Goal: Task Accomplishment & Management: Manage account settings

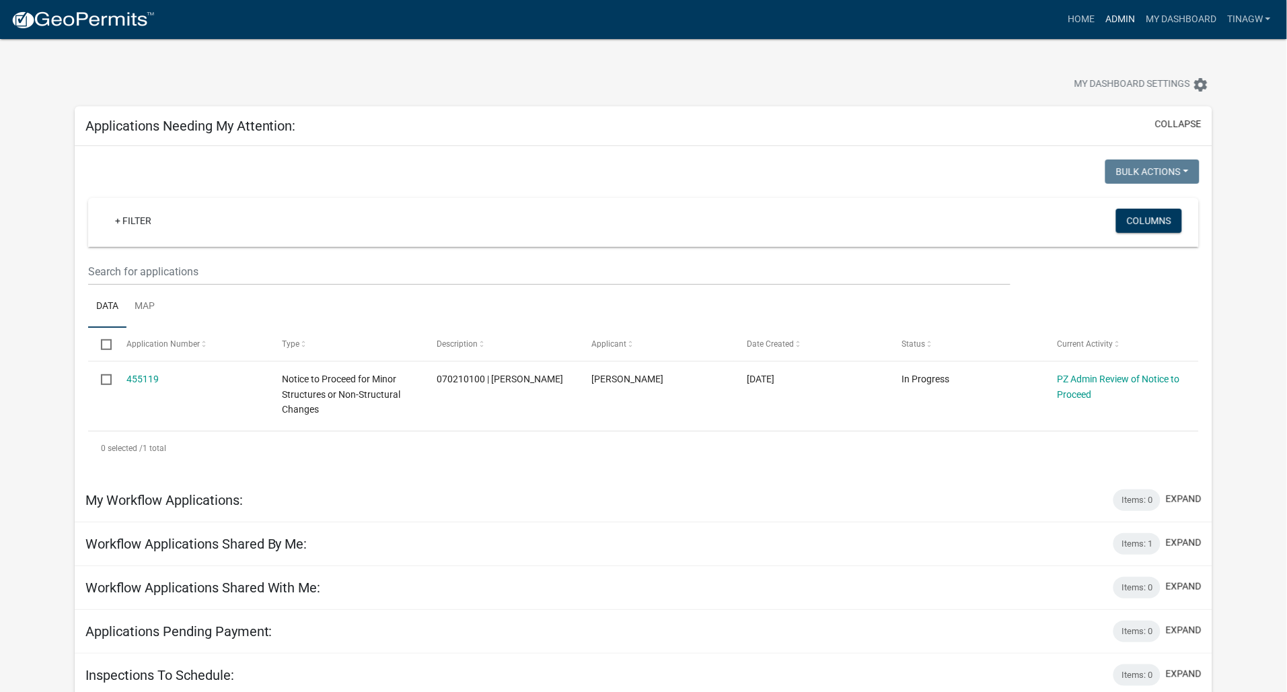
click at [1125, 15] on link "Admin" at bounding box center [1120, 20] width 40 height 26
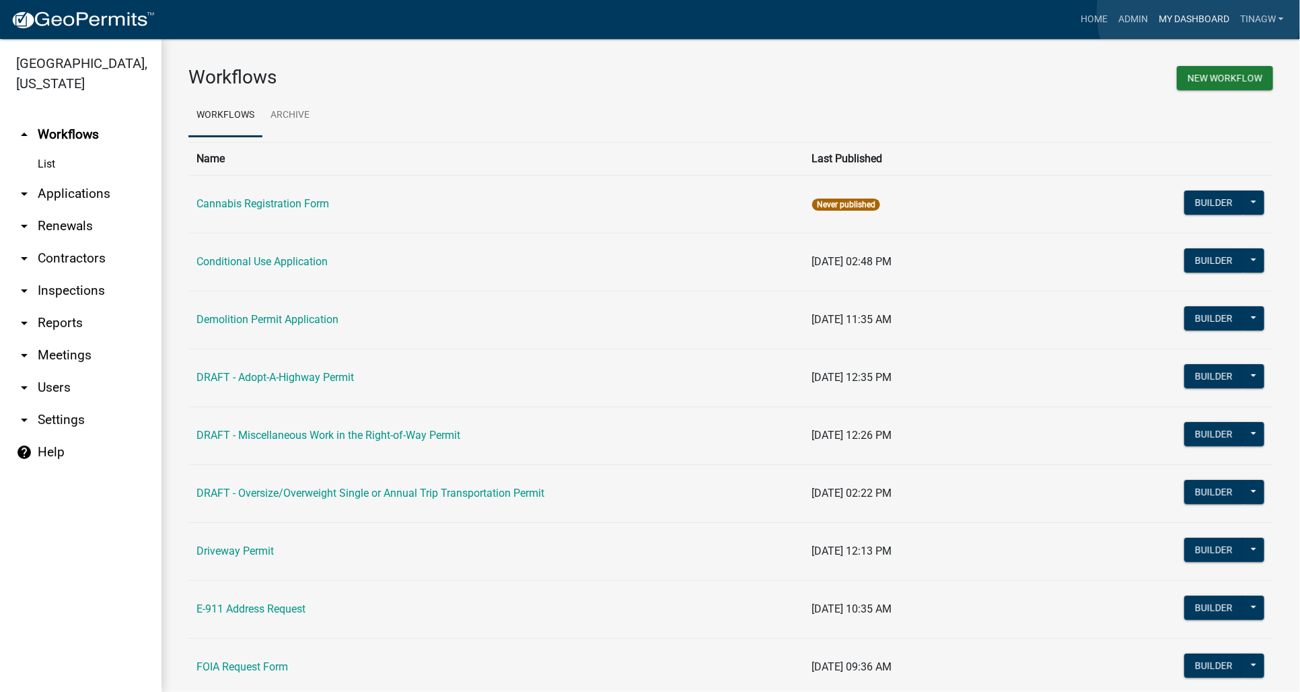
click at [1199, 12] on link "My Dashboard" at bounding box center [1193, 20] width 81 height 26
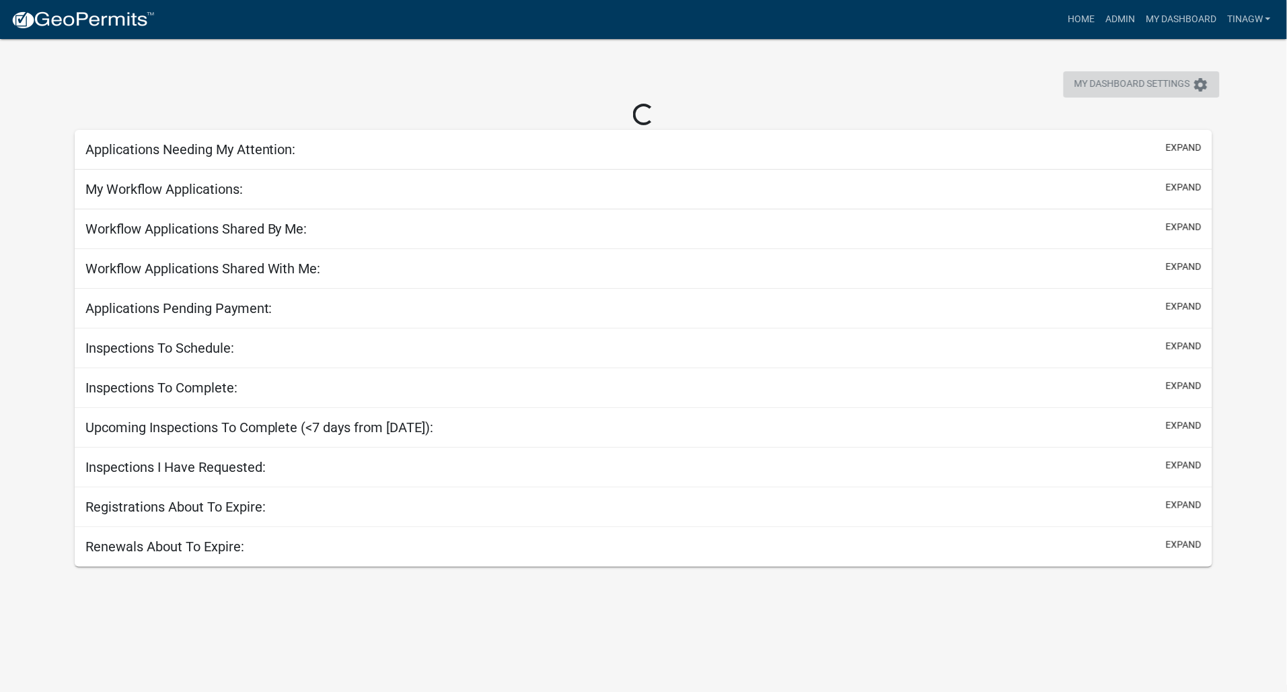
click at [1205, 82] on icon "settings" at bounding box center [1201, 85] width 16 height 16
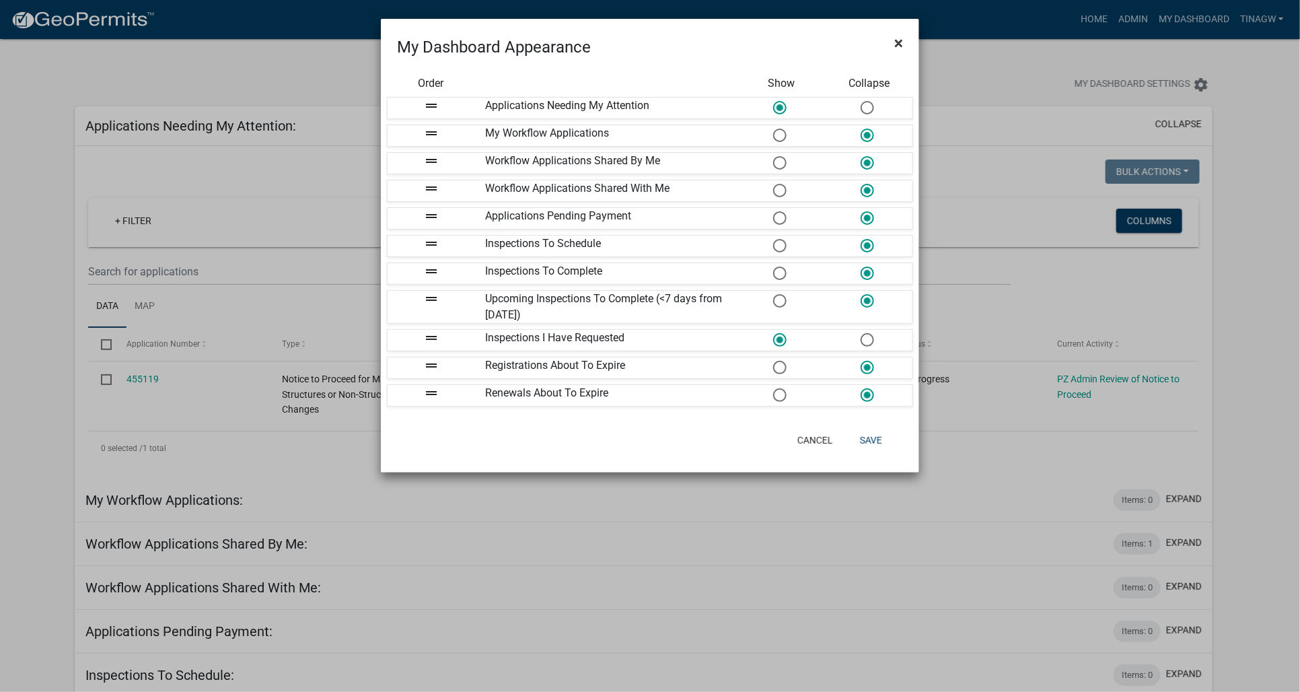
click at [899, 39] on span "×" at bounding box center [898, 43] width 9 height 19
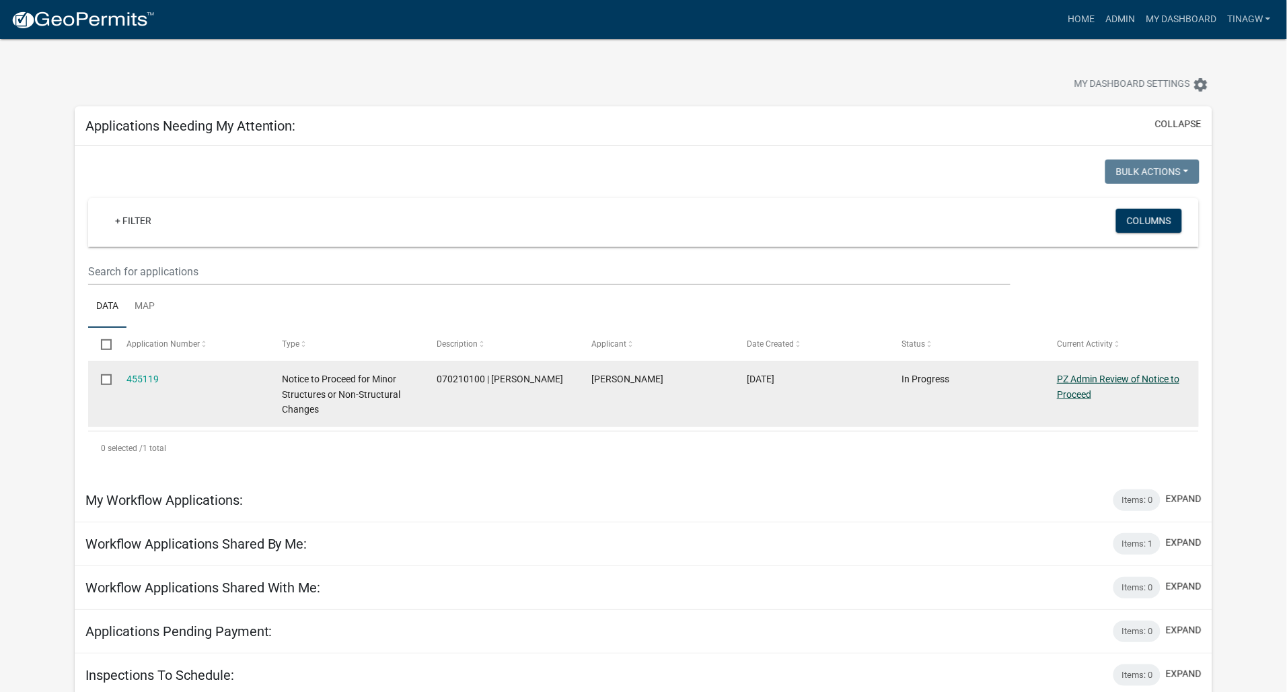
click at [1105, 380] on link "PZ Admin Review of Notice to Proceed" at bounding box center [1118, 387] width 122 height 26
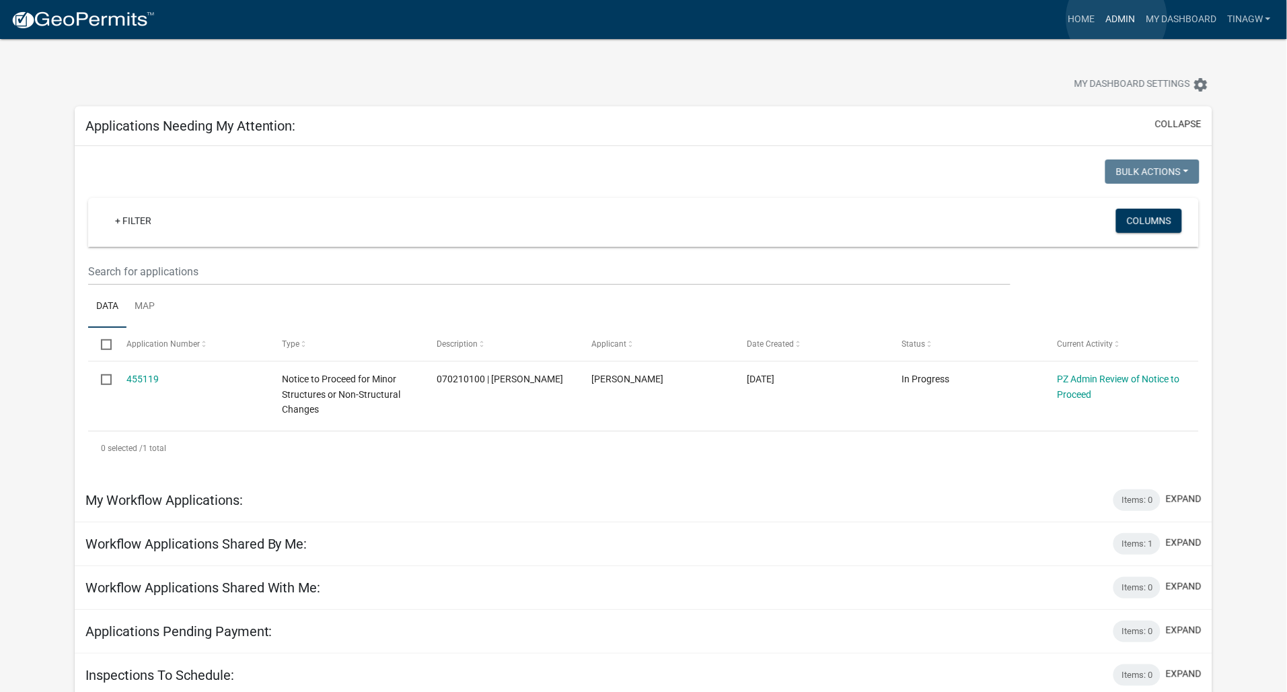
click at [1117, 18] on link "Admin" at bounding box center [1120, 20] width 40 height 26
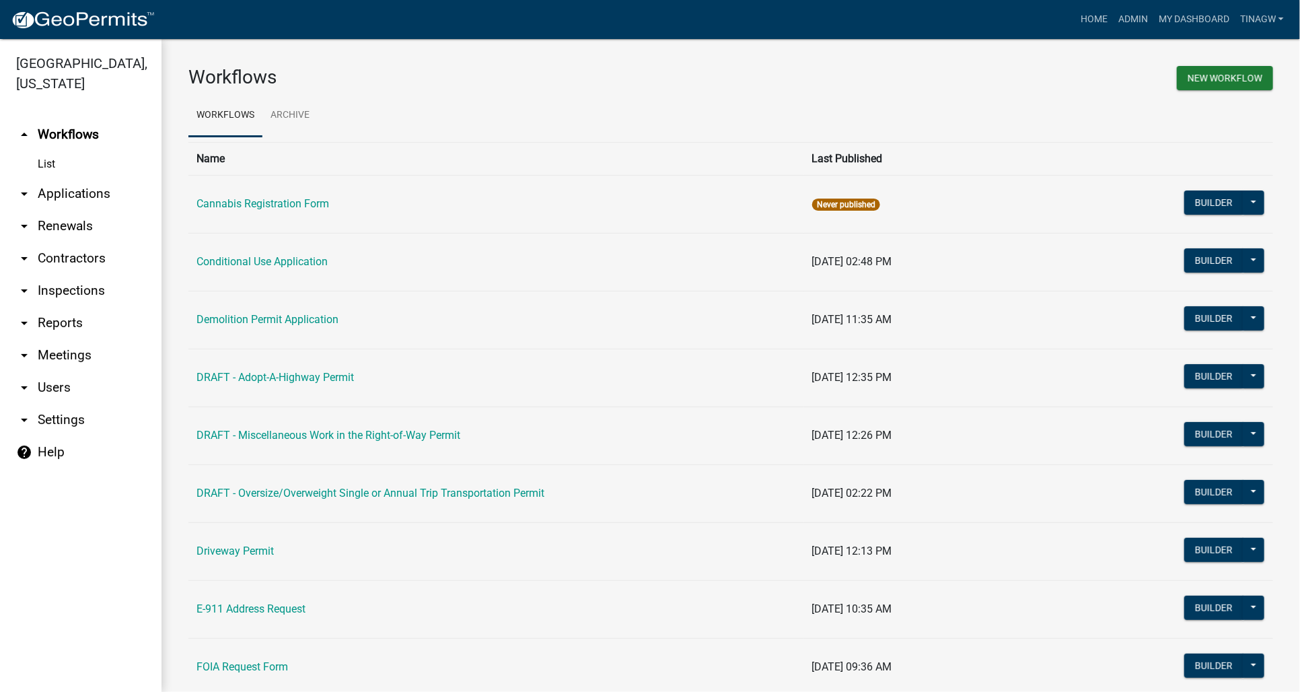
click at [64, 194] on link "arrow_drop_down Applications" at bounding box center [81, 194] width 162 height 32
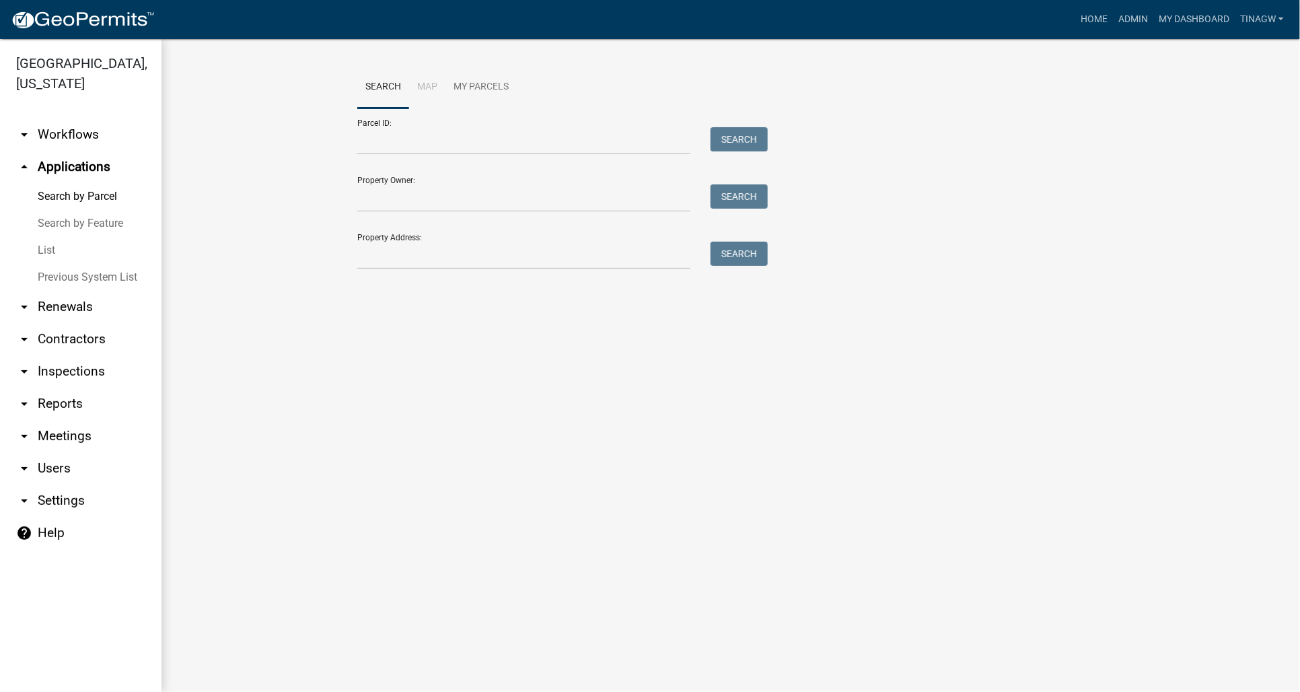
click at [45, 248] on link "List" at bounding box center [81, 250] width 162 height 27
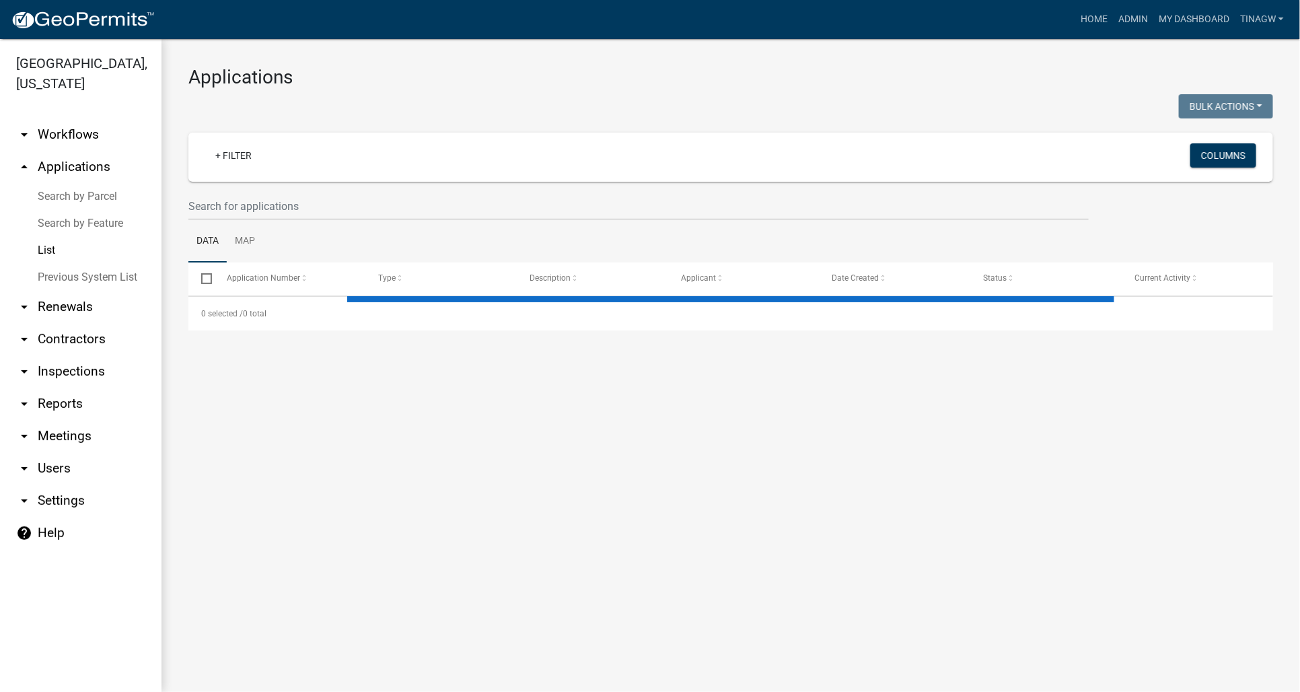
select select "1: 25"
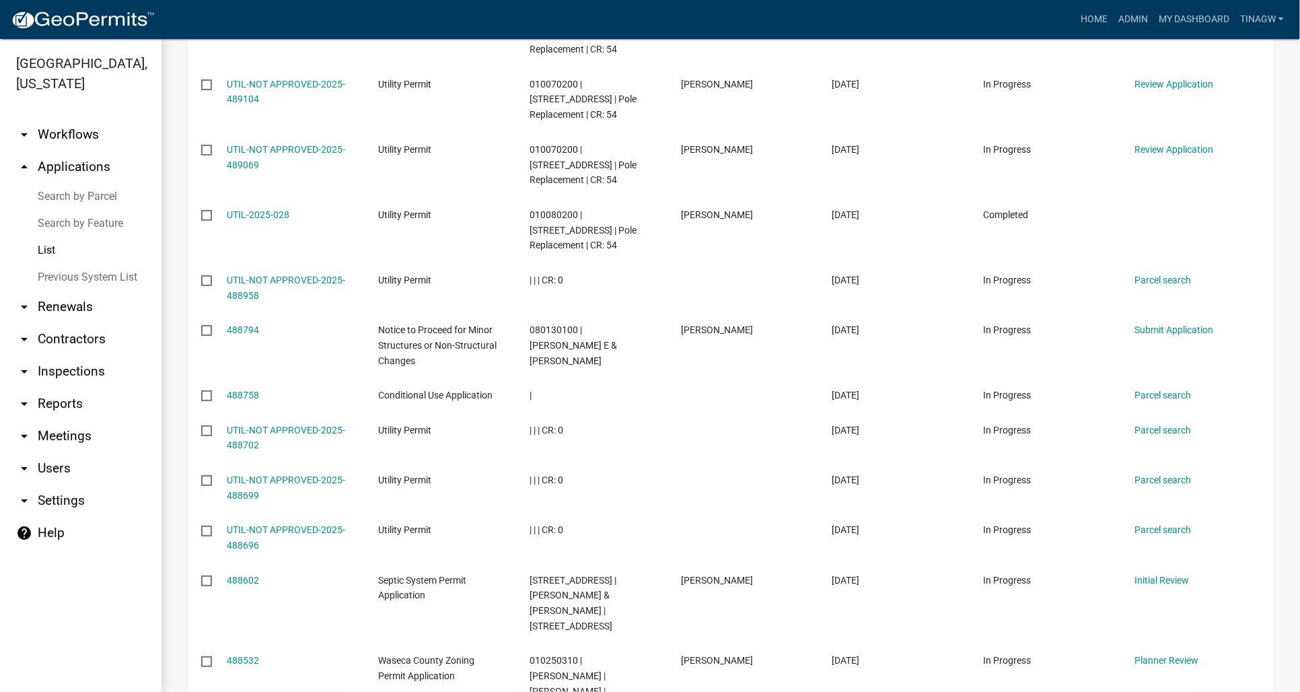
scroll to position [505, 0]
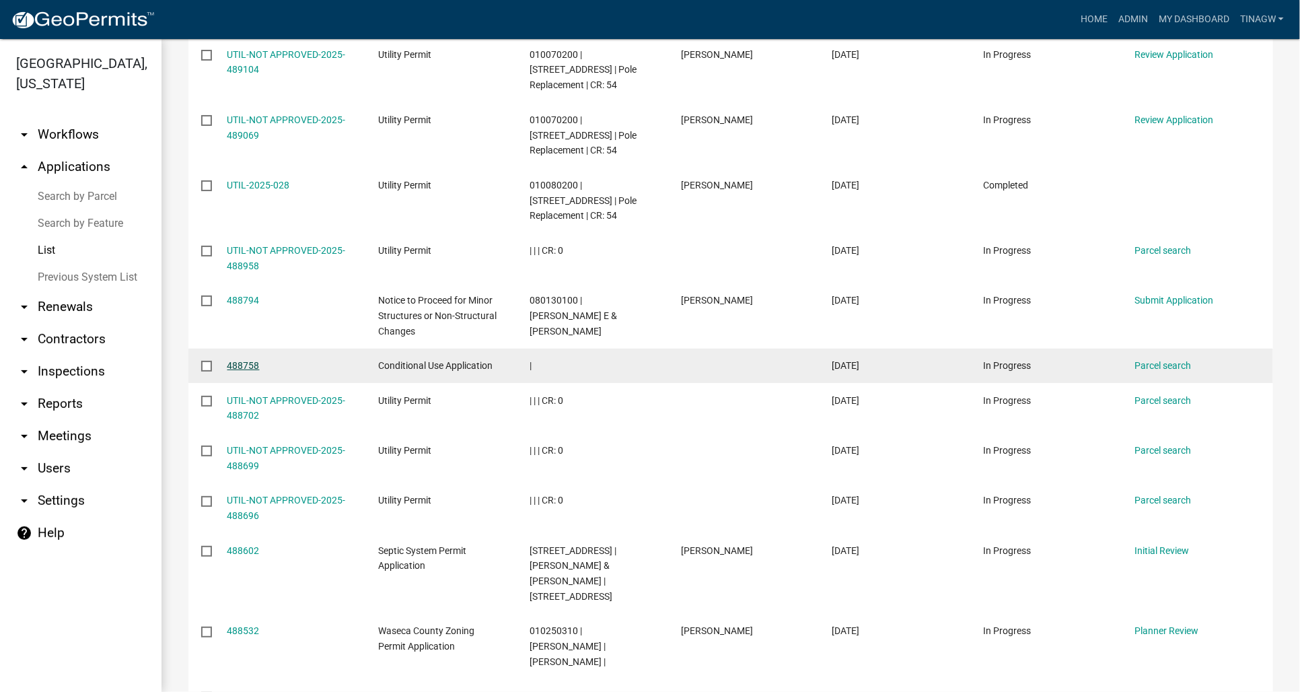
click at [240, 360] on link "488758" at bounding box center [243, 365] width 32 height 11
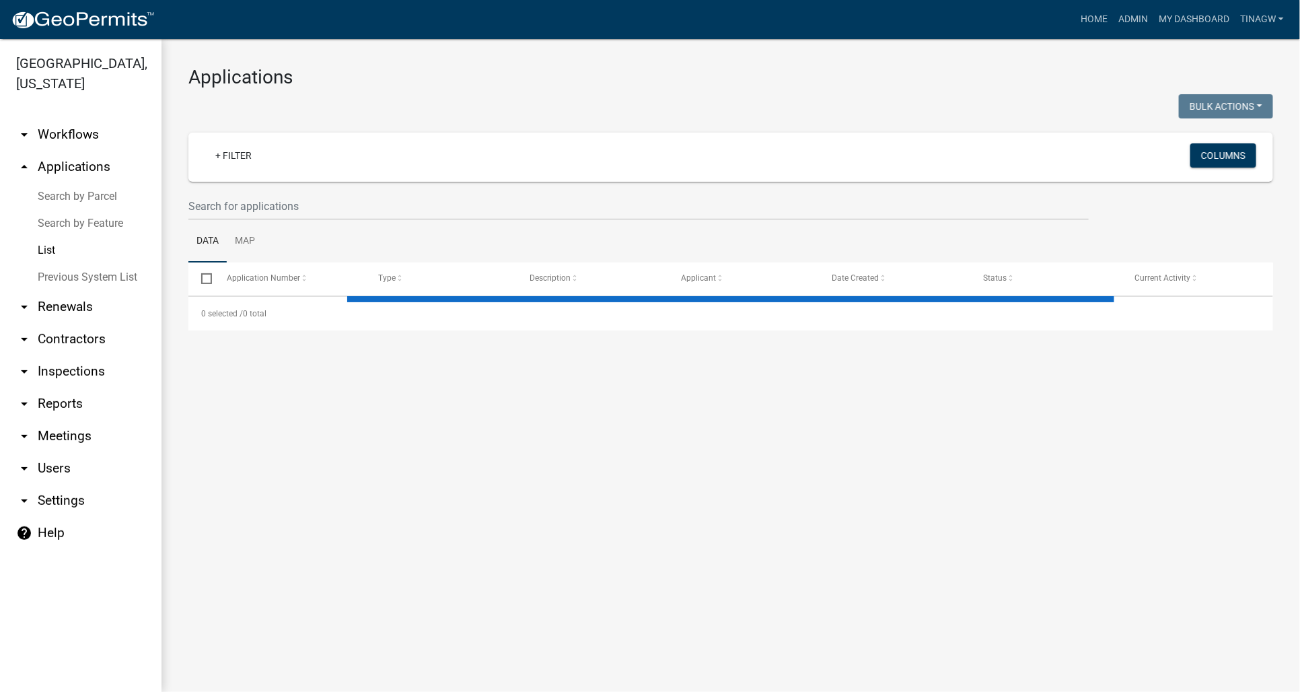
select select "1: 25"
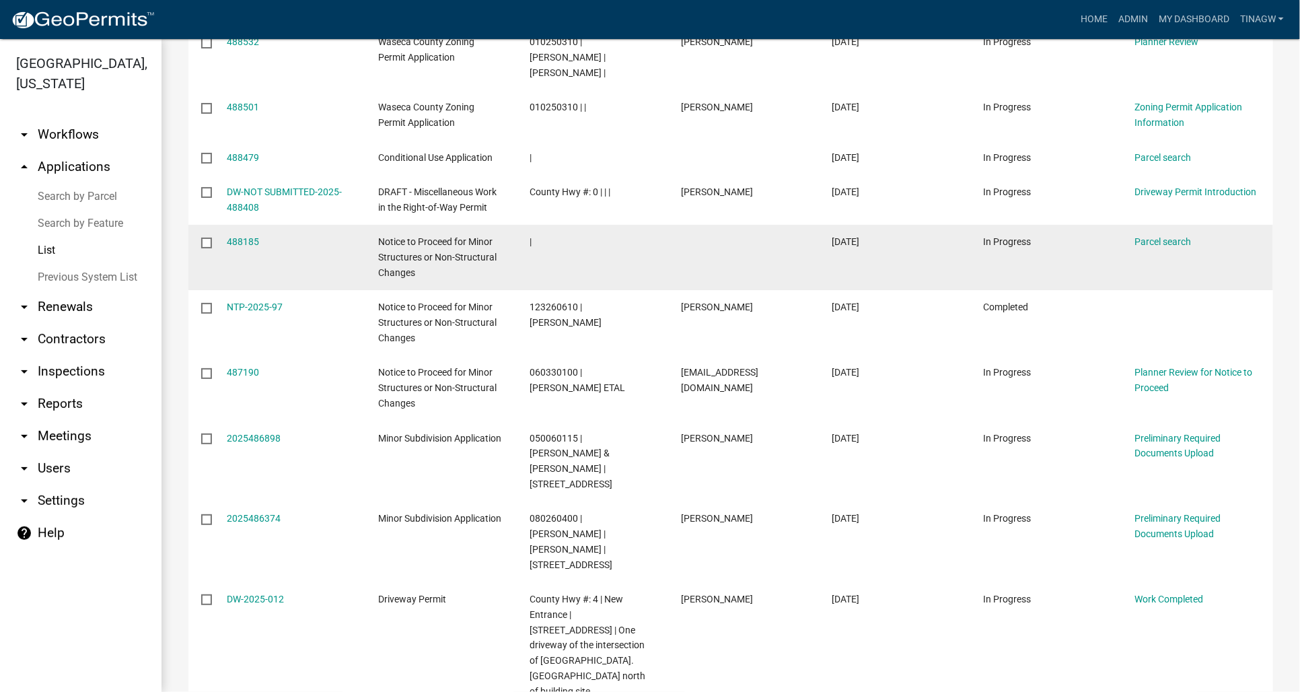
scroll to position [1175, 0]
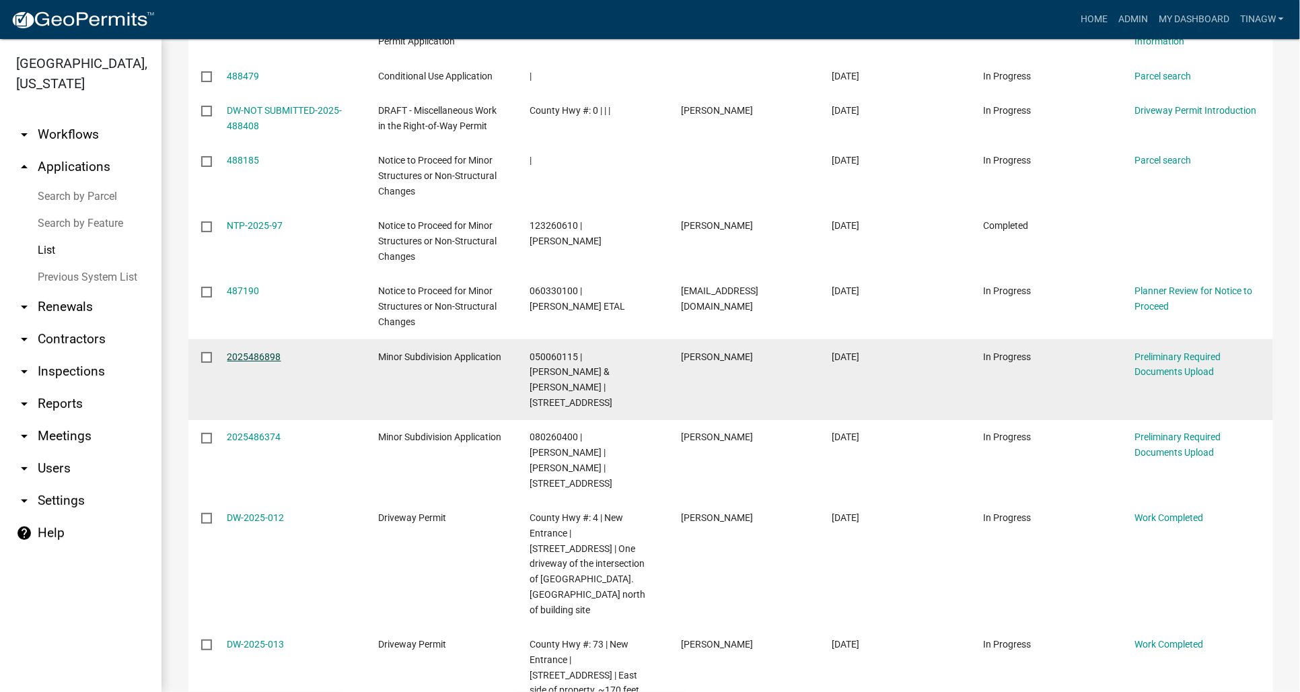
click at [250, 351] on link "2025486898" at bounding box center [254, 356] width 54 height 11
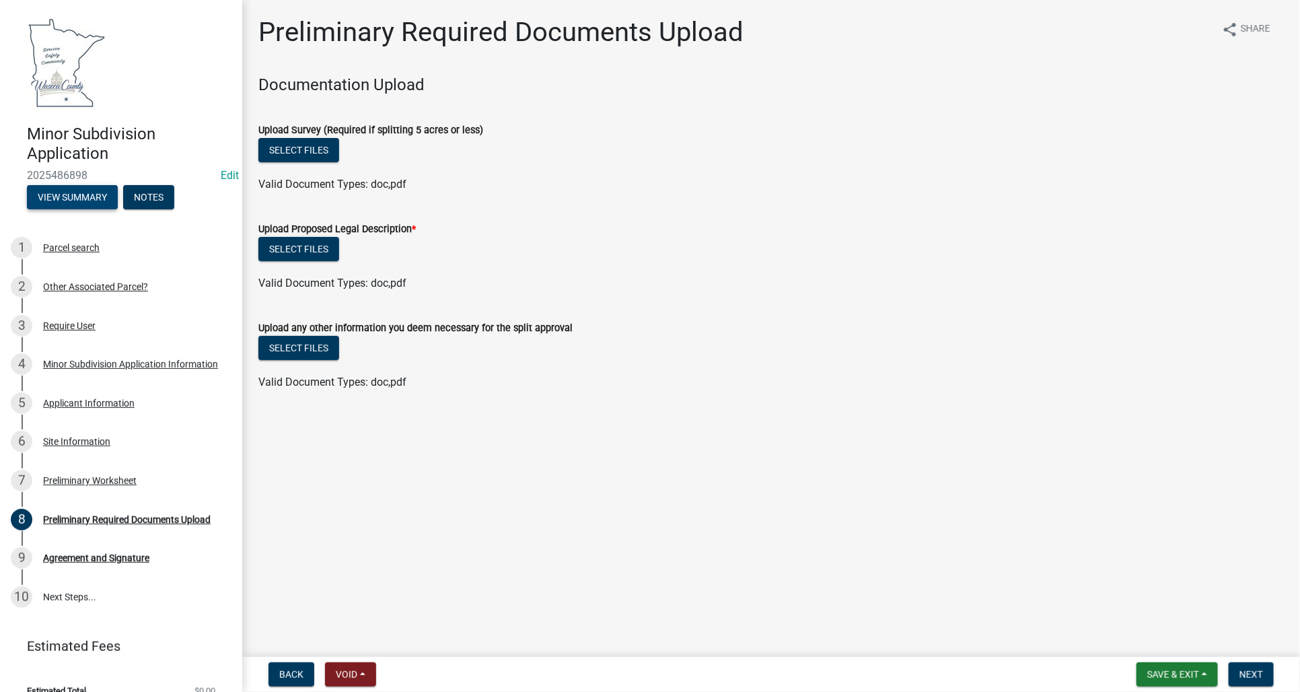
click at [61, 189] on button "View Summary" at bounding box center [72, 197] width 91 height 24
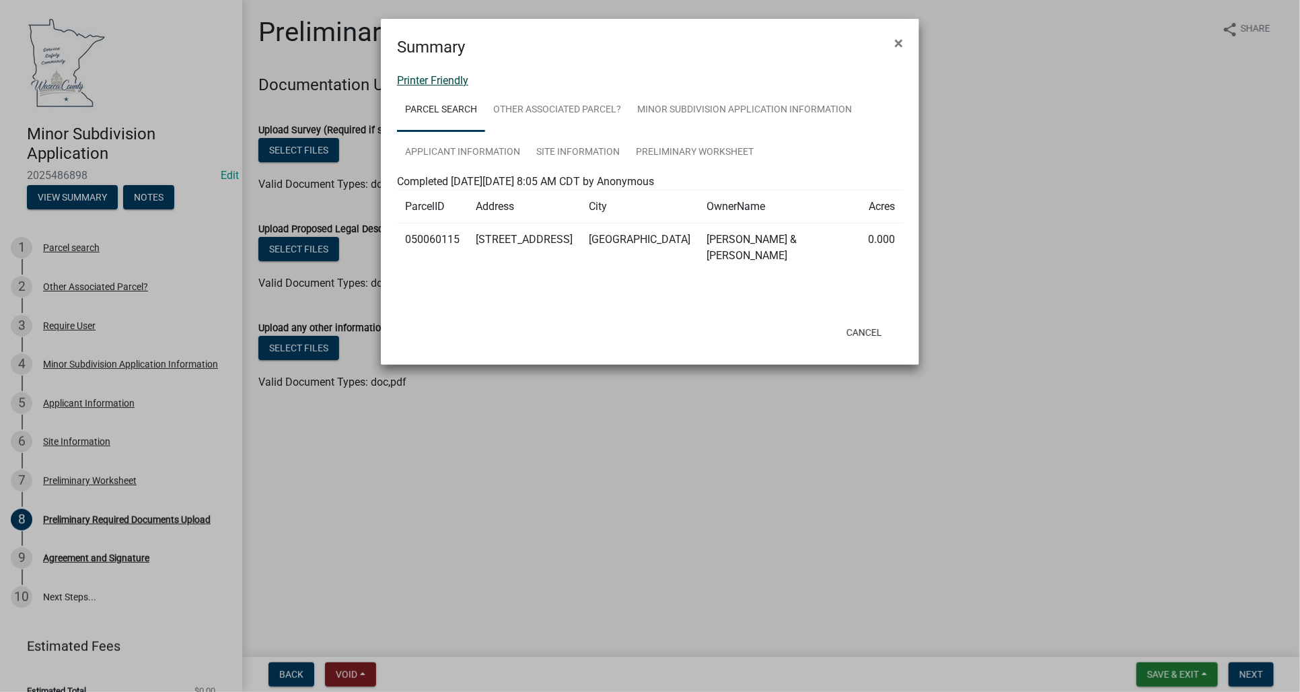
click at [459, 82] on link "Printer Friendly" at bounding box center [432, 80] width 71 height 13
click at [872, 320] on button "Cancel" at bounding box center [864, 332] width 57 height 24
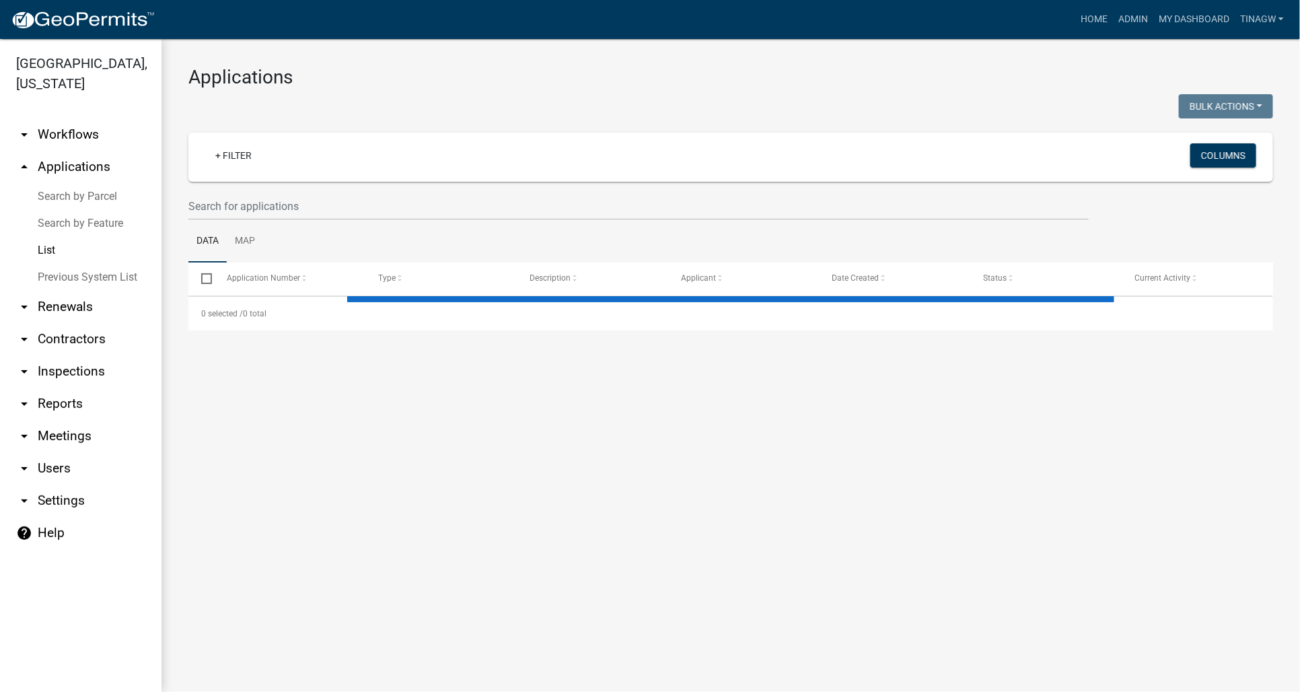
select select "1: 25"
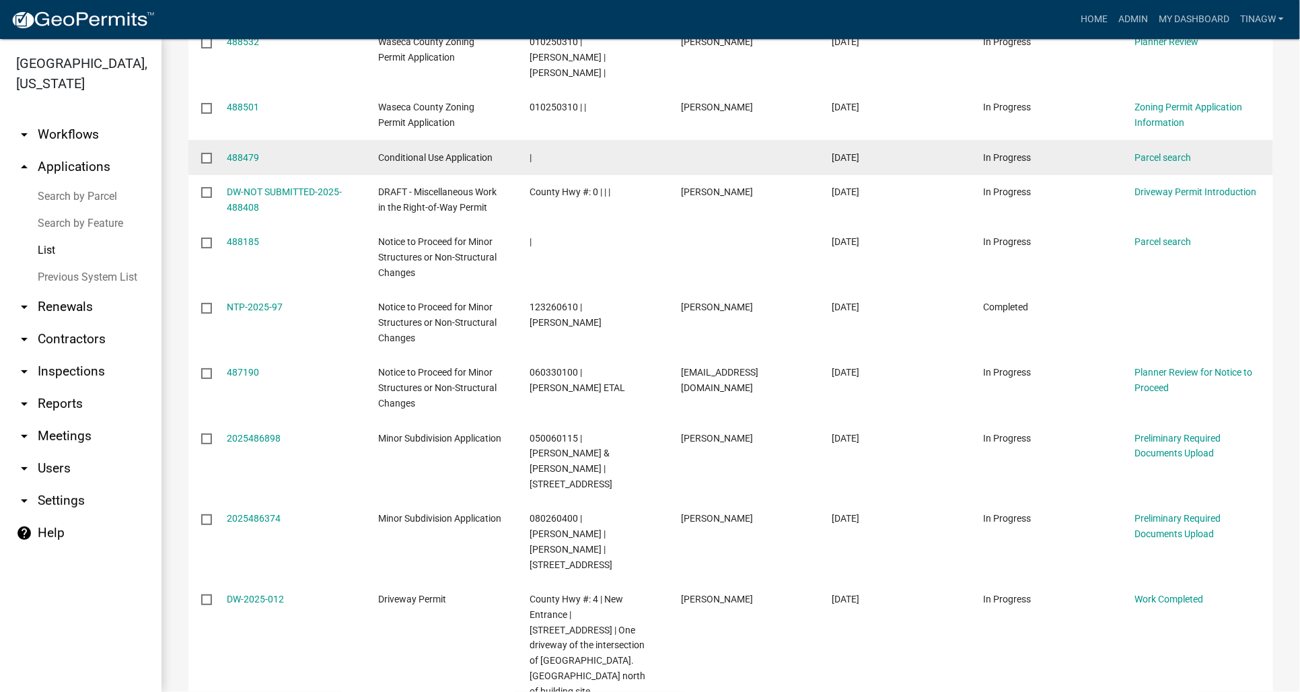
scroll to position [1175, 0]
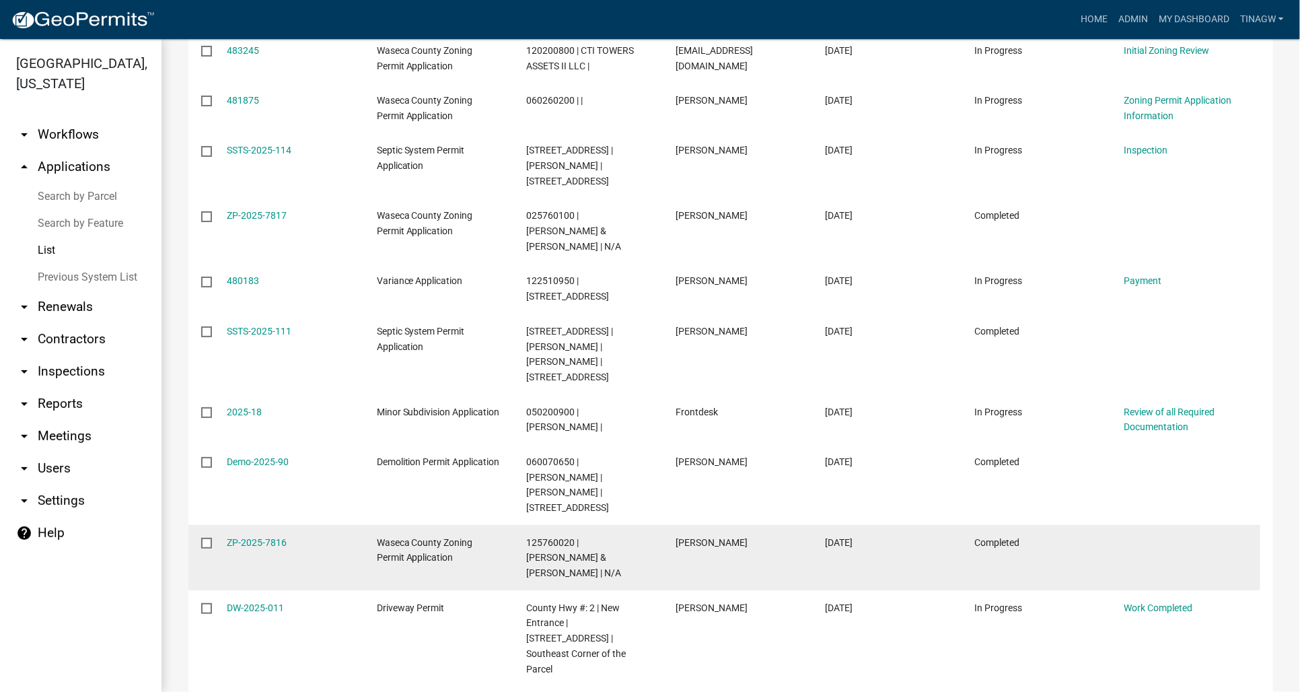
scroll to position [505, 0]
